Goal: Transaction & Acquisition: Purchase product/service

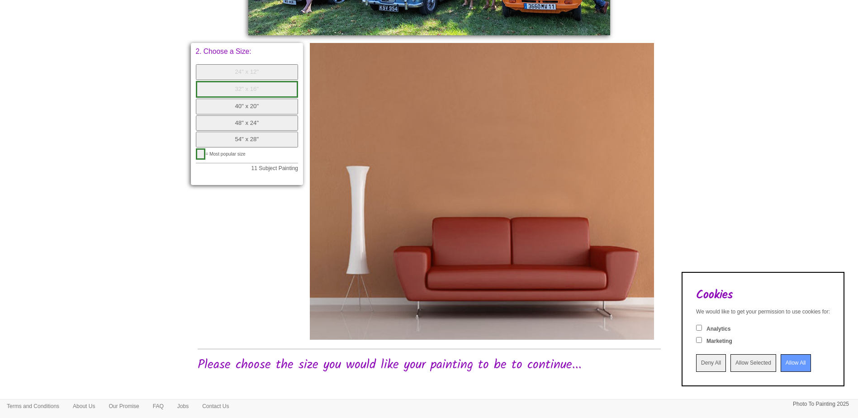
scroll to position [391, 0]
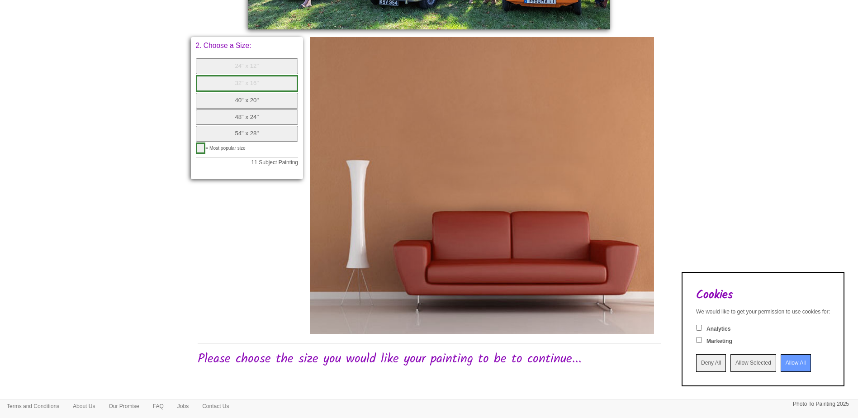
click at [793, 365] on input "Allow All" at bounding box center [796, 363] width 30 height 18
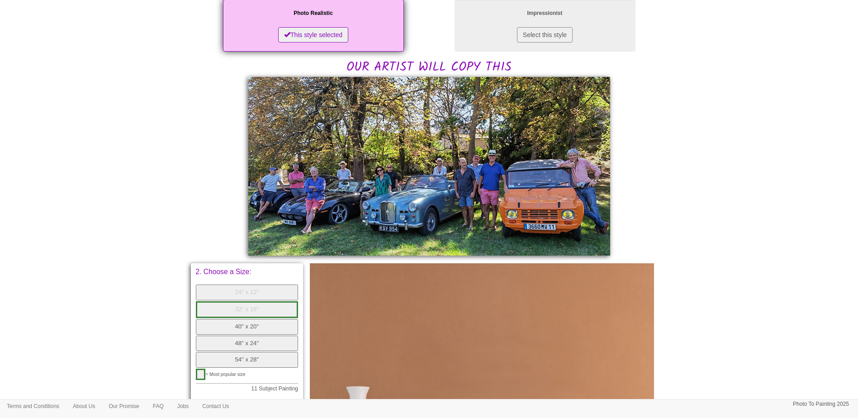
scroll to position [0, 0]
click at [254, 339] on button "48" x 24"" at bounding box center [247, 344] width 103 height 16
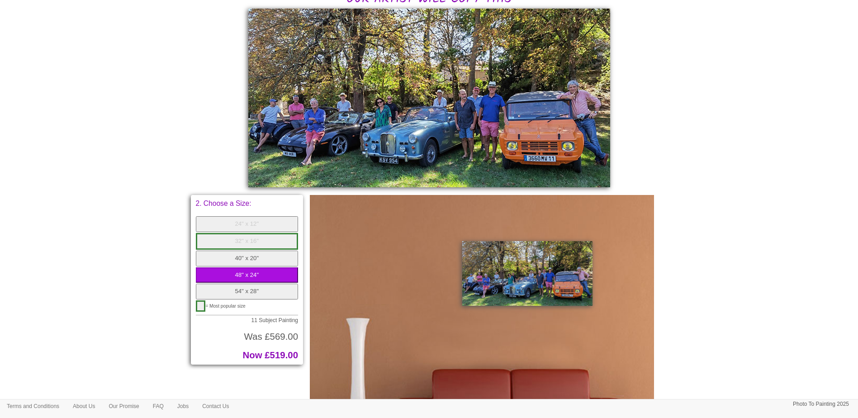
scroll to position [346, 0]
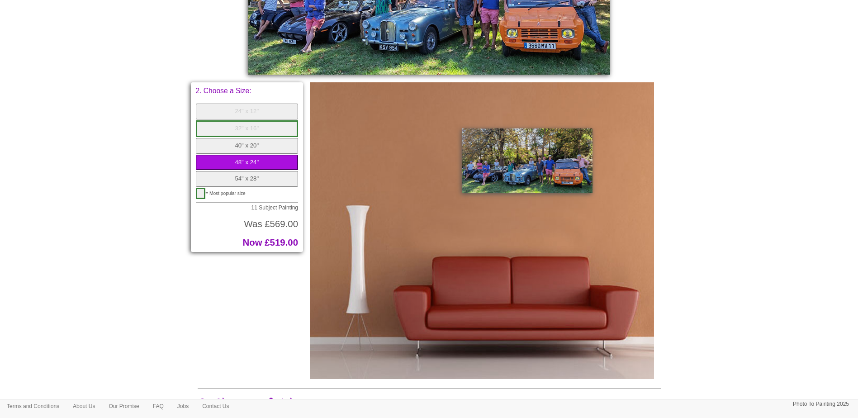
click at [263, 180] on button "54" x 28"" at bounding box center [247, 179] width 103 height 16
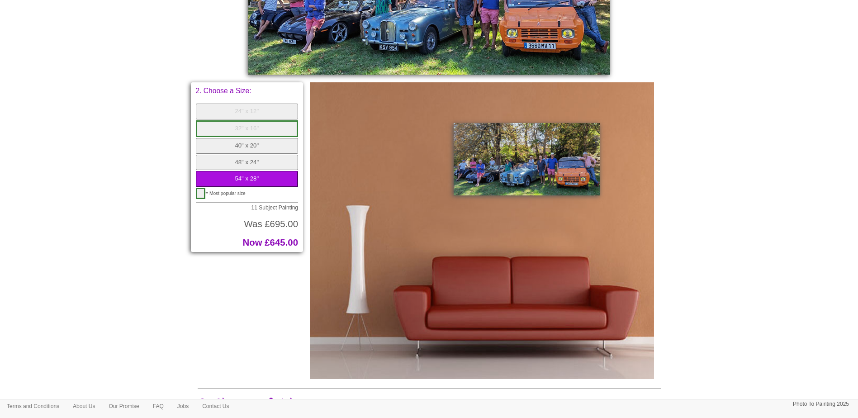
click at [266, 165] on button "48" x 24"" at bounding box center [247, 163] width 103 height 16
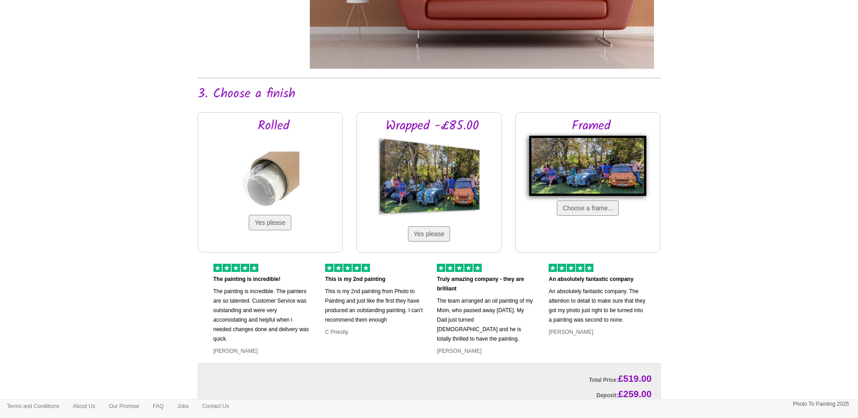
scroll to position [663, 0]
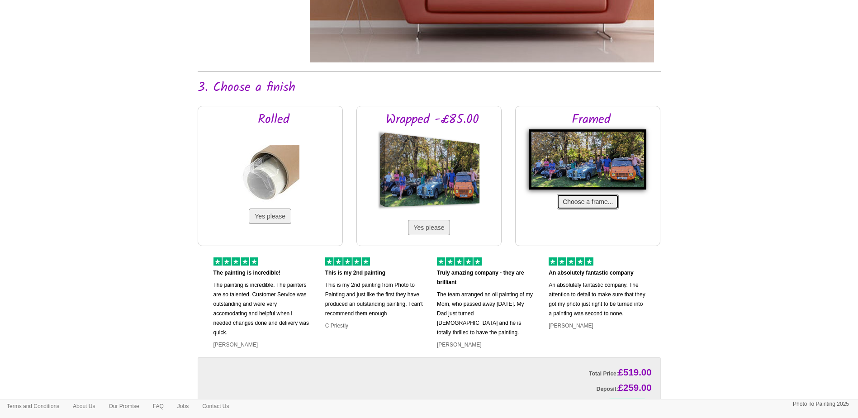
click at [595, 203] on button "Choose a frame..." at bounding box center [588, 201] width 62 height 15
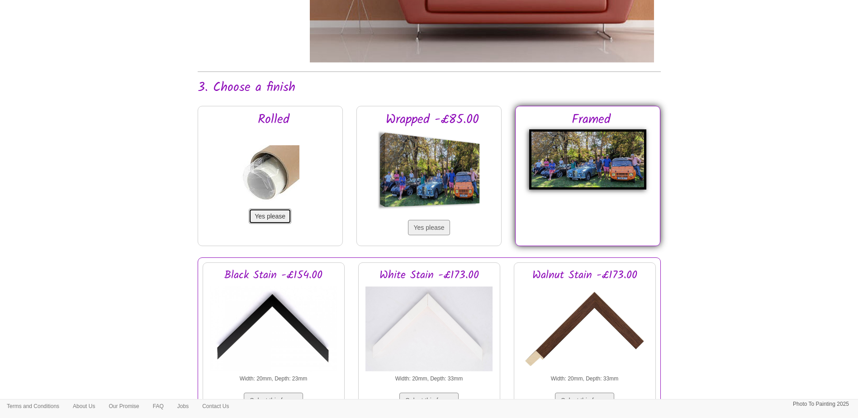
click at [266, 219] on button "Yes please" at bounding box center [270, 216] width 43 height 15
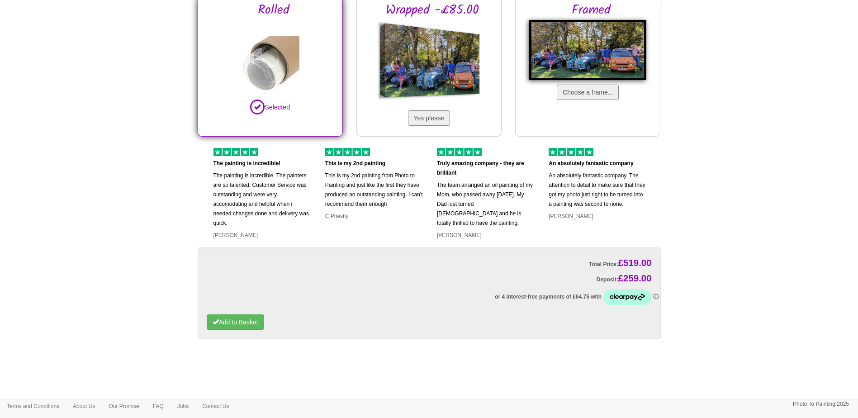
scroll to position [777, 0]
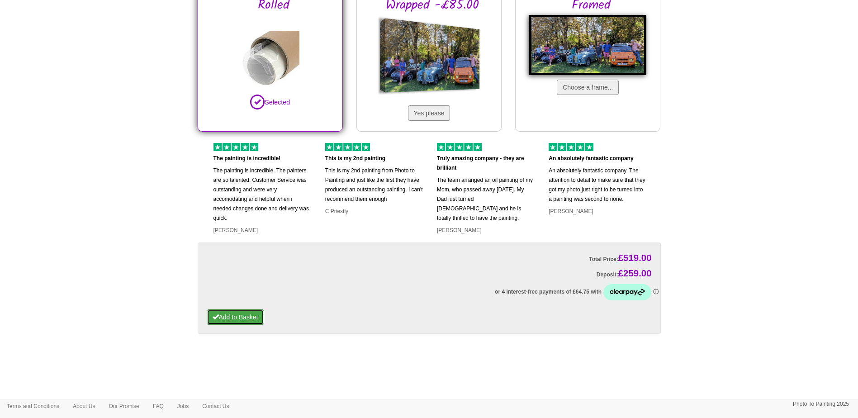
click at [260, 320] on button "Add to Basket" at bounding box center [235, 316] width 57 height 15
